Goal: Transaction & Acquisition: Purchase product/service

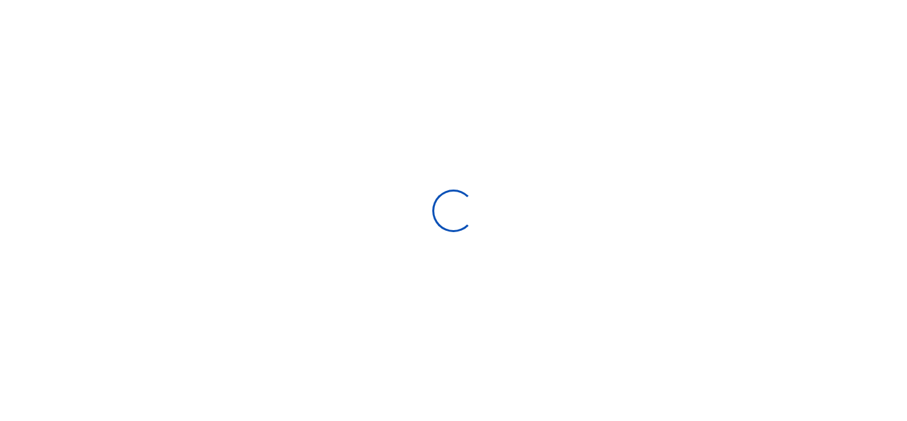
select select
type input "09/10/2025 - 10/09/2025"
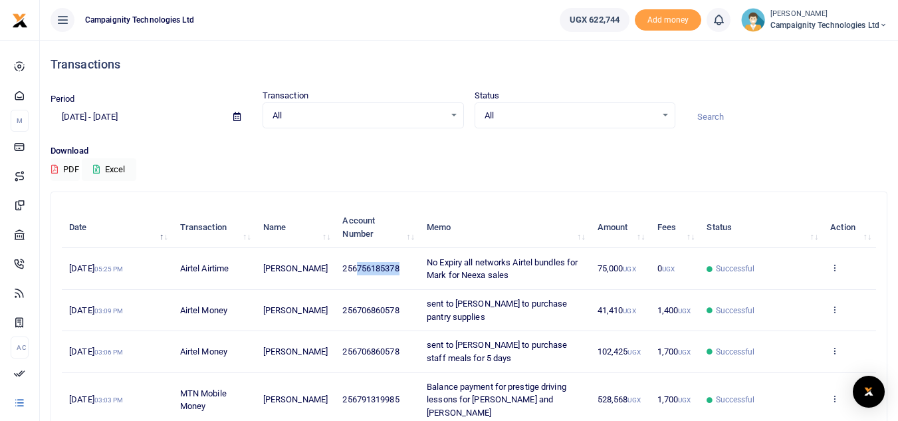
drag, startPoint x: 348, startPoint y: 267, endPoint x: 390, endPoint y: 266, distance: 41.9
click at [390, 266] on span "256756185378" at bounding box center [370, 268] width 56 height 10
copy span "756185378"
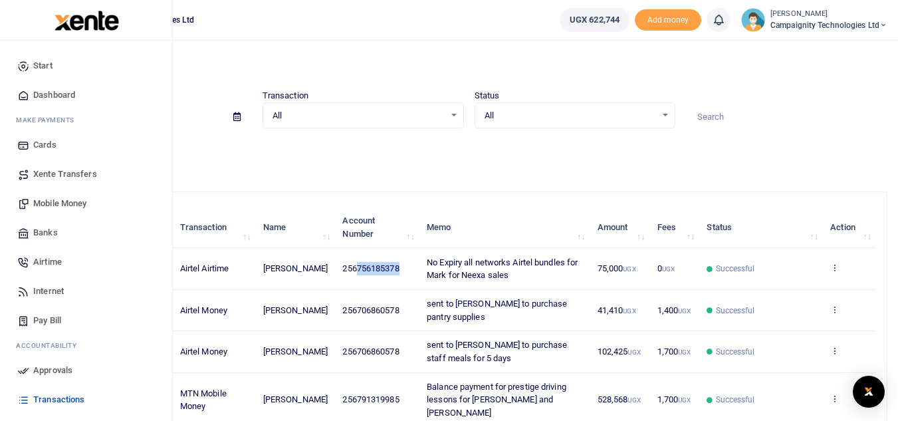
click at [68, 204] on span "Mobile Money" at bounding box center [59, 203] width 53 height 13
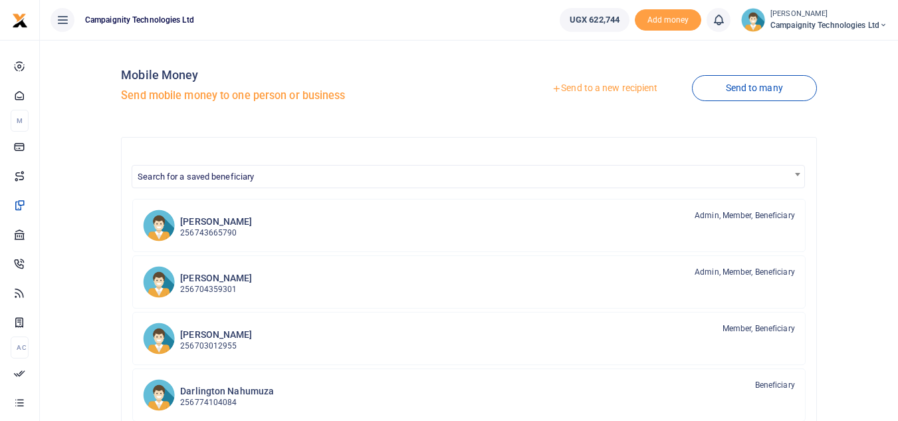
click at [640, 92] on link "Send to a new recipient" at bounding box center [604, 88] width 173 height 24
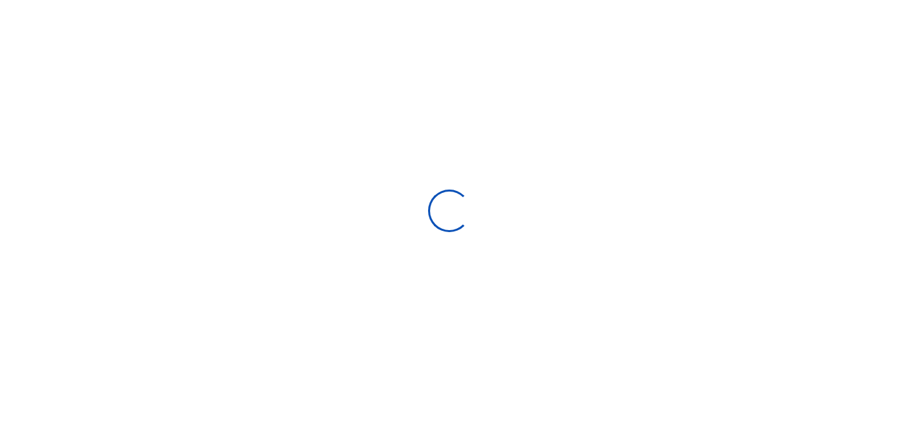
select select
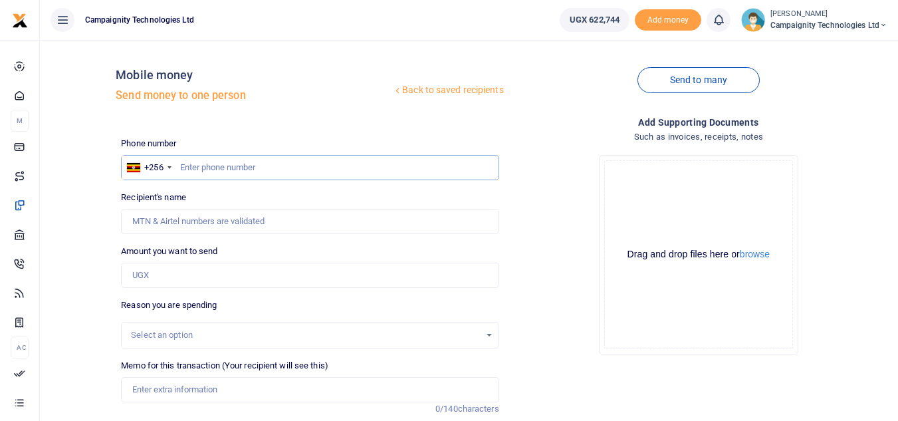
click at [339, 161] on input "text" at bounding box center [309, 167] width 377 height 25
paste input "756185378"
type input "756185378"
click at [251, 267] on input "Amount you want to send" at bounding box center [309, 274] width 377 height 25
type input "150,000"
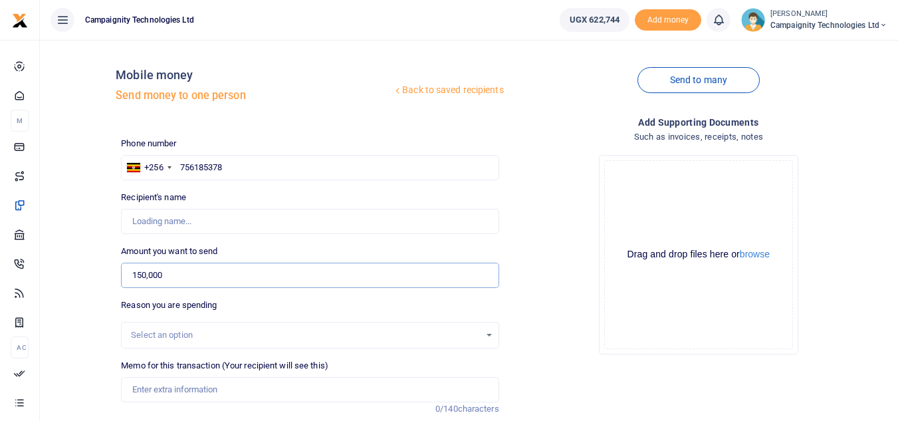
scroll to position [155, 0]
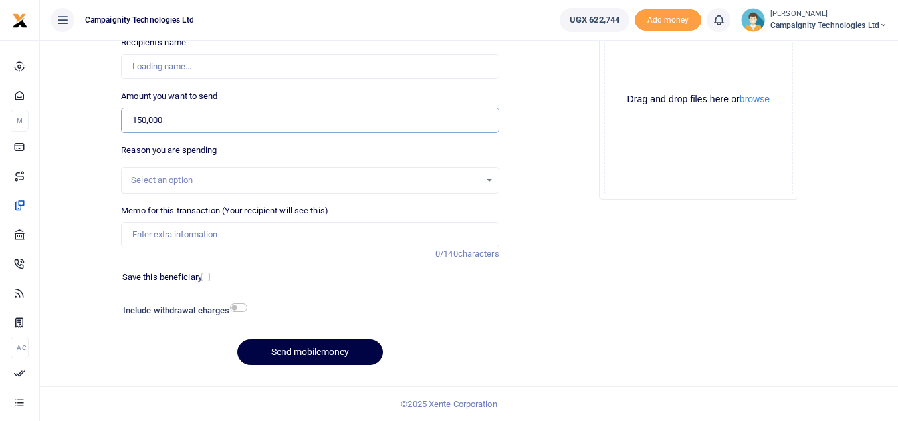
type input "Mark Nakibinge"
type input "150,000"
click at [282, 233] on input "Memo for this transaction (Your recipient will see this)" at bounding box center [309, 234] width 377 height 25
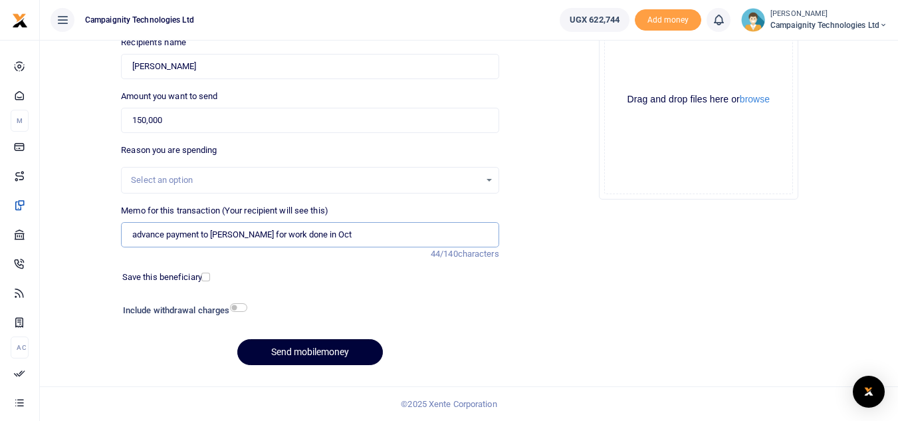
type input "advance payment to Mark for work done in Oct"
click at [322, 352] on button "Send mobilemoney" at bounding box center [309, 352] width 145 height 26
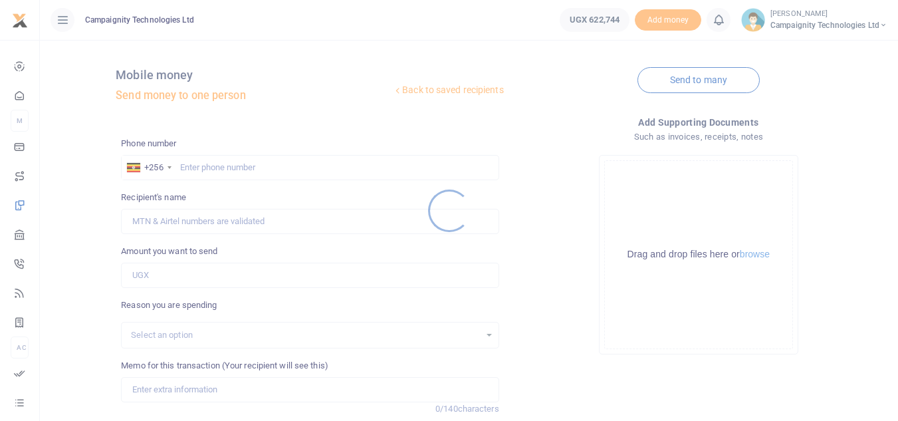
scroll to position [155, 0]
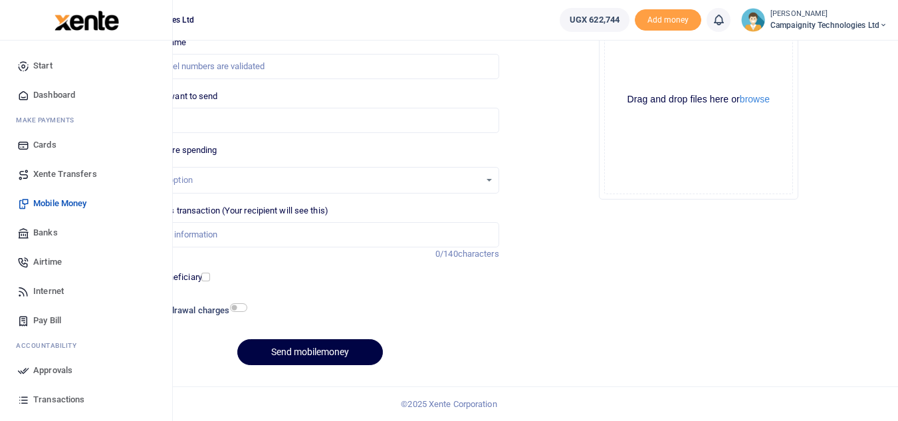
click at [50, 365] on span "Approvals" at bounding box center [52, 369] width 39 height 13
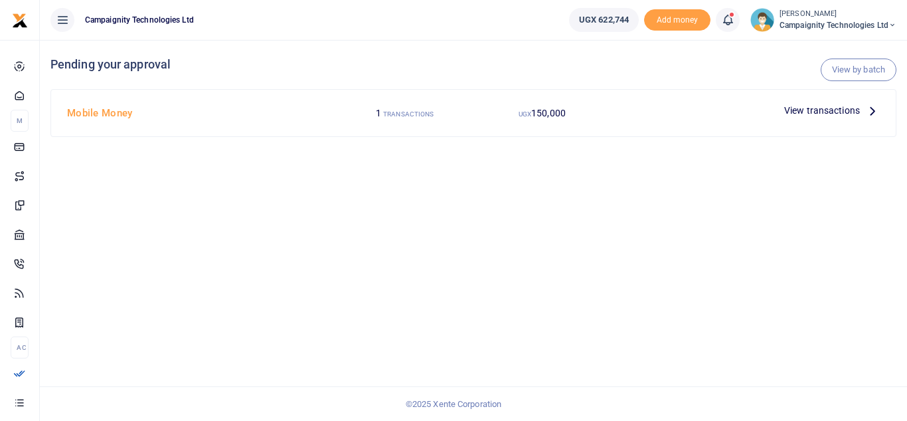
click at [850, 109] on span "View transactions" at bounding box center [823, 110] width 76 height 15
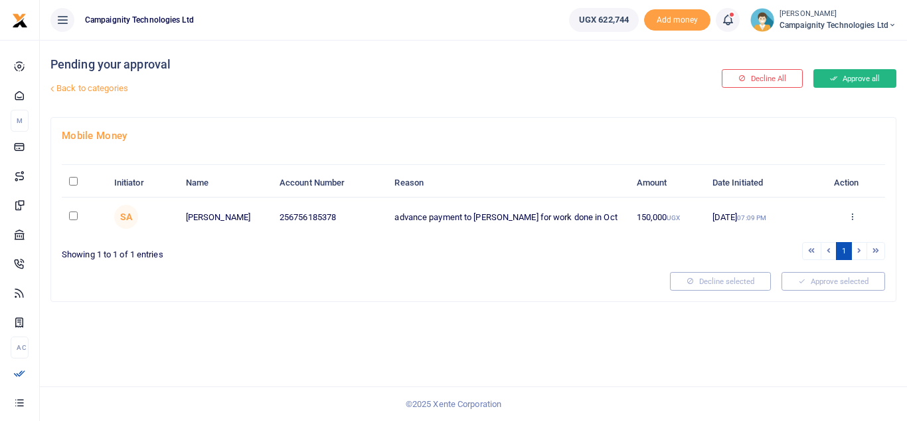
click at [871, 76] on button "Approve all" at bounding box center [855, 78] width 83 height 19
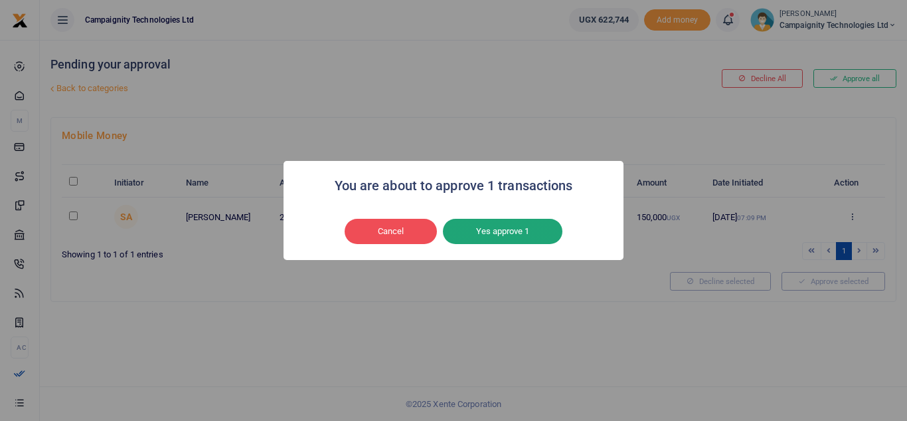
click at [517, 237] on button "Yes approve 1" at bounding box center [503, 231] width 120 height 25
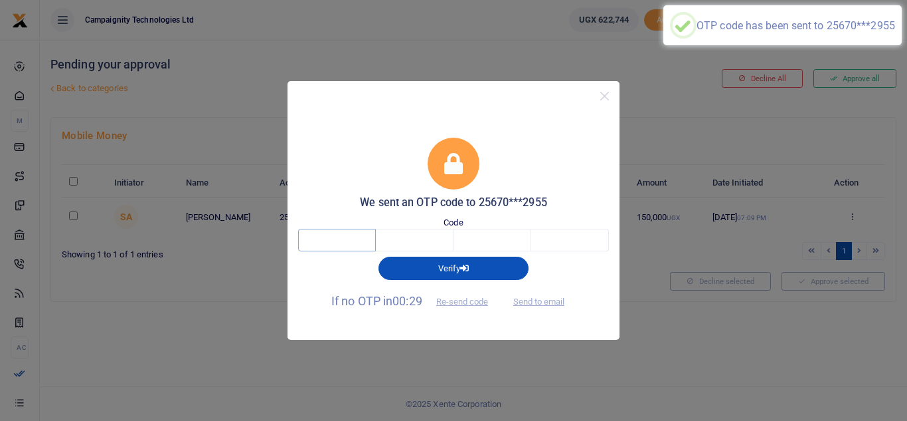
click at [349, 234] on input "text" at bounding box center [337, 240] width 78 height 23
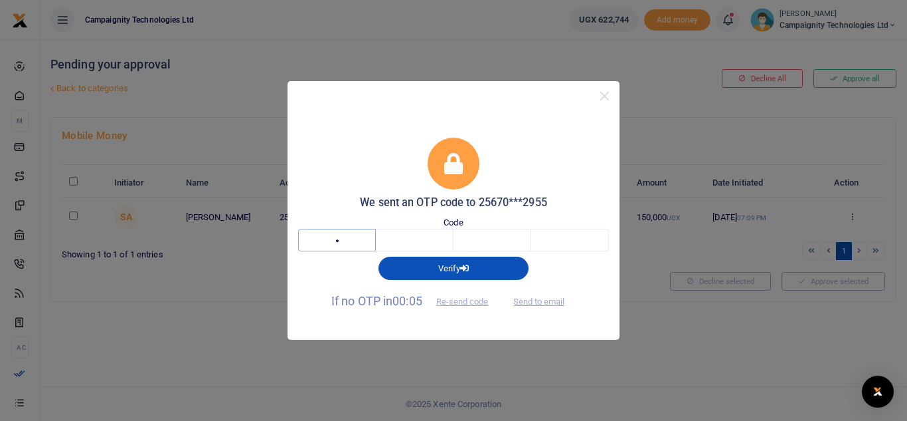
type input "3"
type input "6"
type input "5"
type input "4"
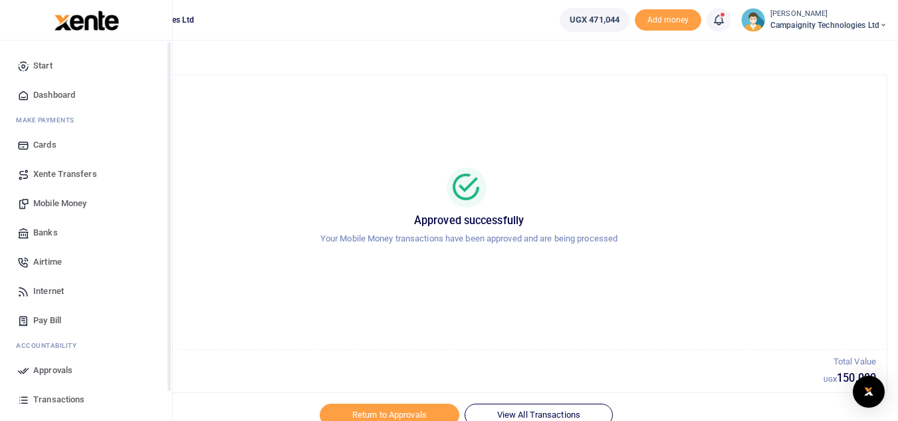
click at [63, 400] on span "Transactions" at bounding box center [58, 399] width 51 height 13
